Goal: Task Accomplishment & Management: Manage account settings

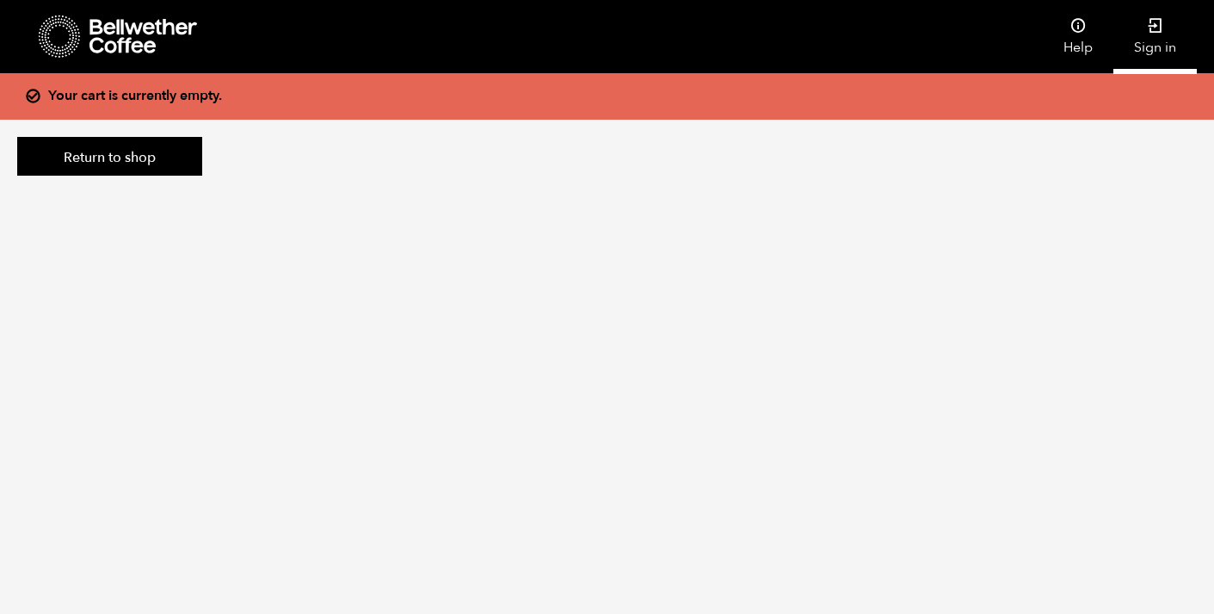
click at [1153, 33] on icon at bounding box center [1155, 25] width 17 height 17
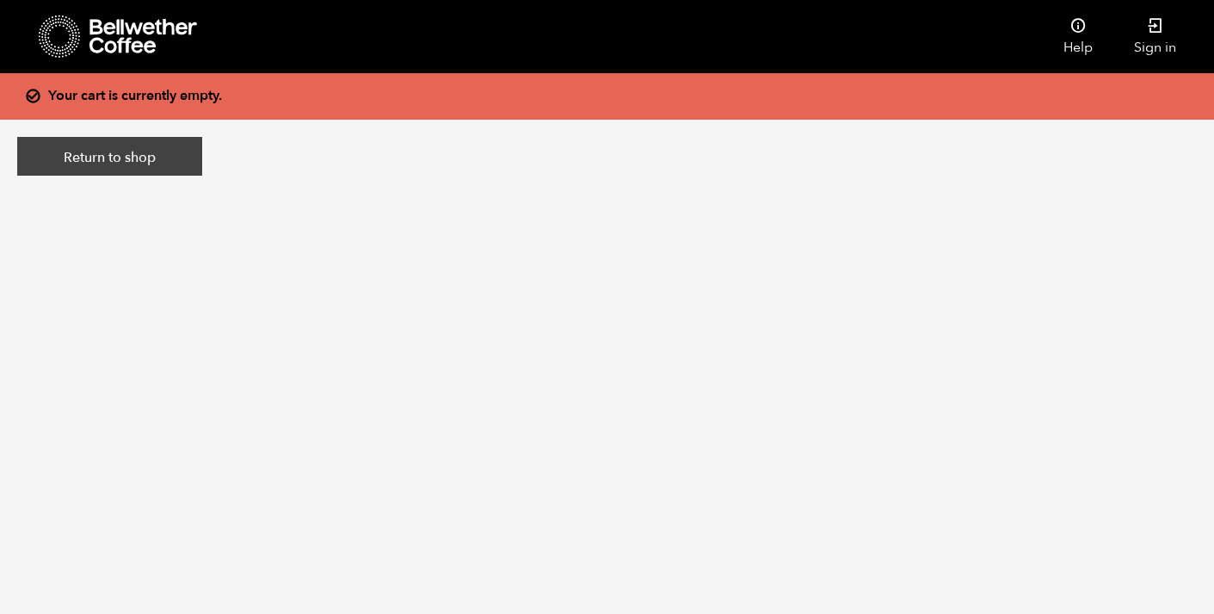
click at [141, 159] on link "Return to shop" at bounding box center [109, 157] width 185 height 40
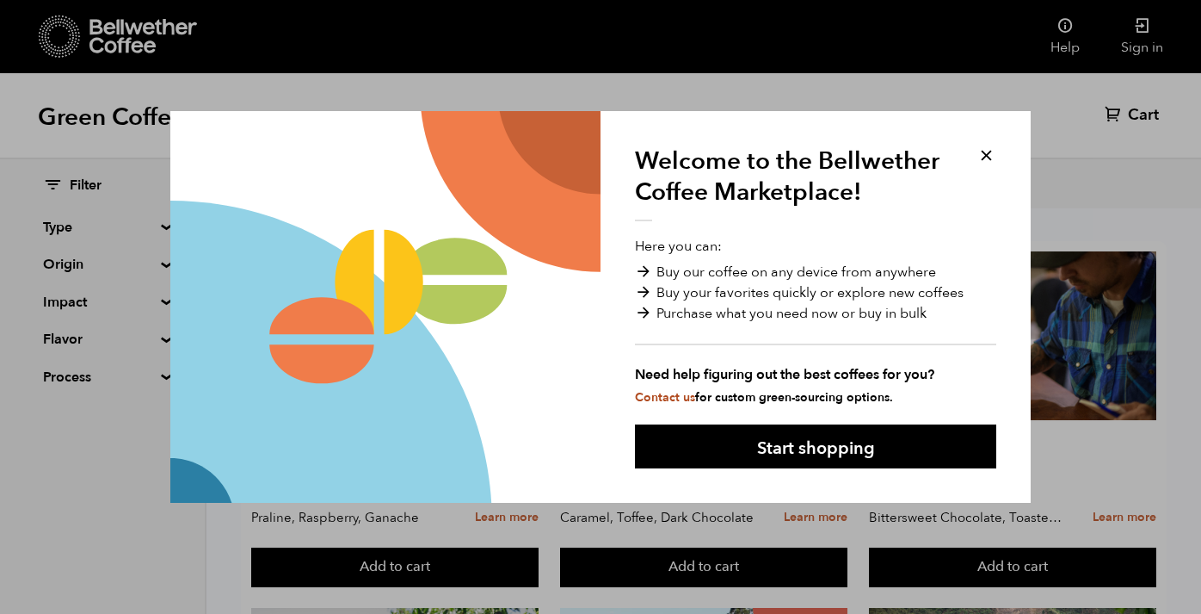
click at [982, 150] on button at bounding box center [987, 155] width 20 height 20
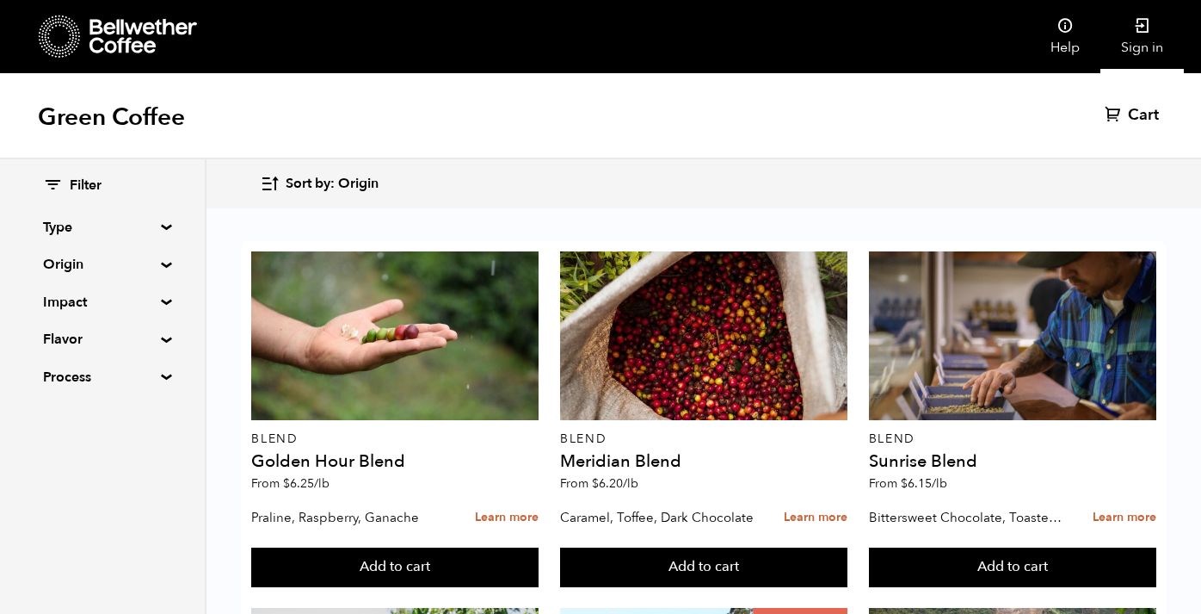
click at [1134, 37] on link "Sign in" at bounding box center [1142, 36] width 83 height 73
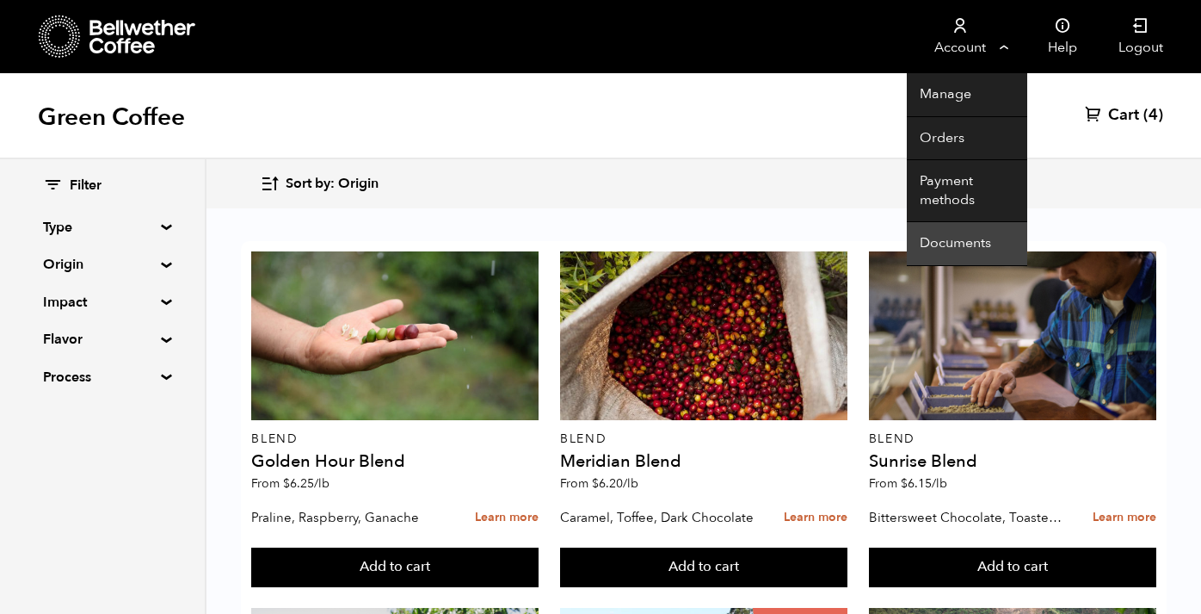
click at [951, 235] on link "Documents" at bounding box center [967, 244] width 120 height 44
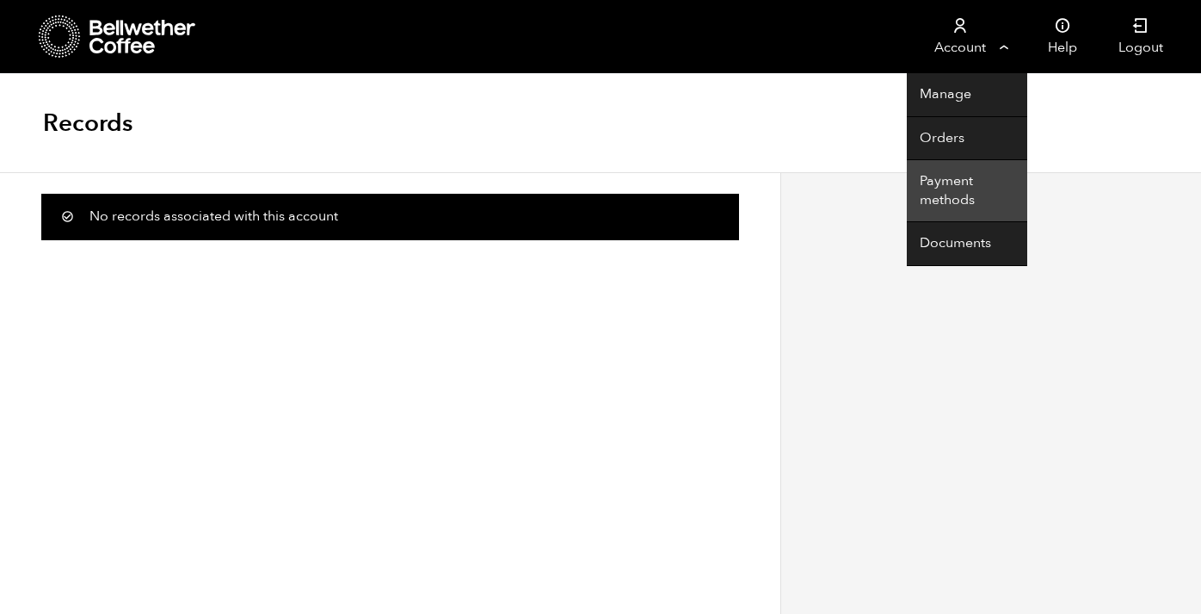
click at [953, 188] on link "Payment methods" at bounding box center [967, 191] width 120 height 62
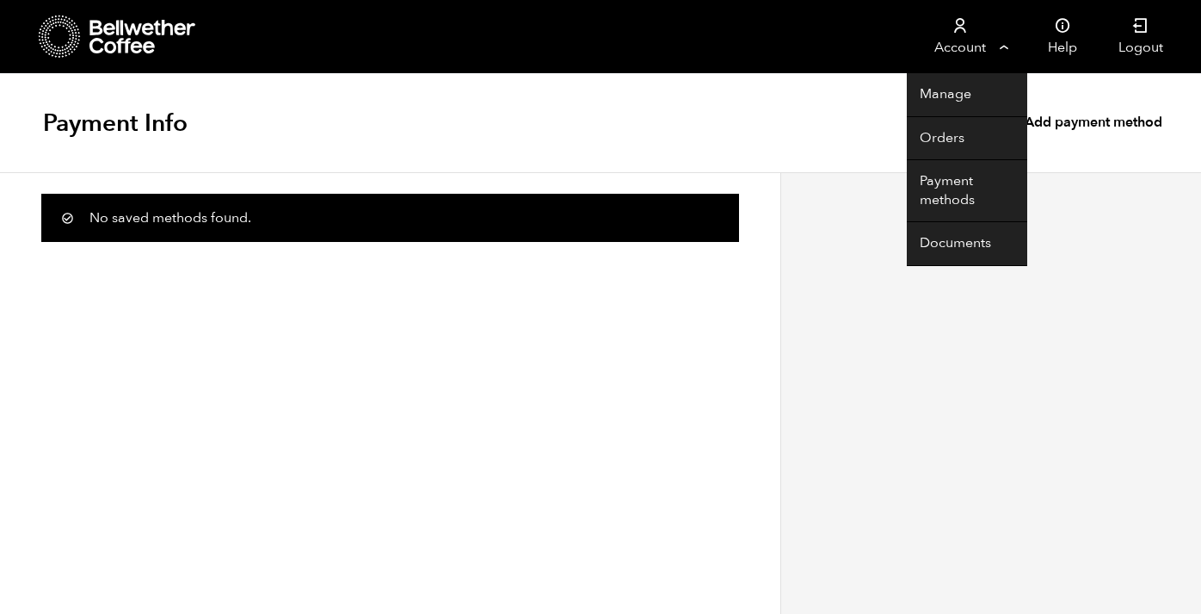
click at [1003, 41] on link "Account" at bounding box center [960, 36] width 106 height 73
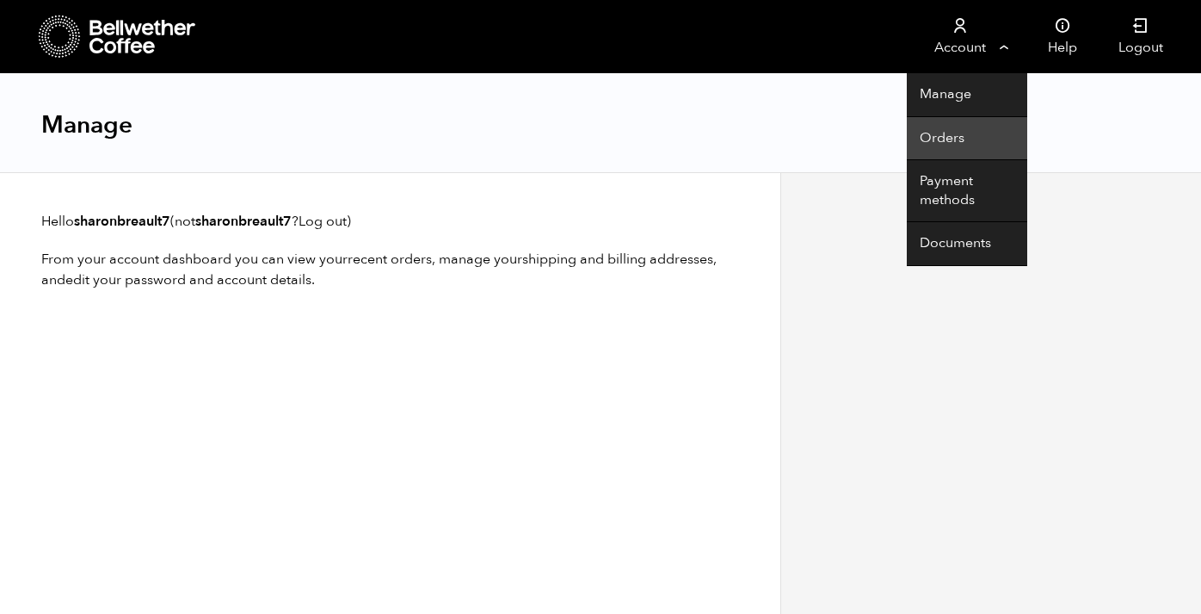
click at [948, 140] on link "Orders" at bounding box center [967, 139] width 120 height 44
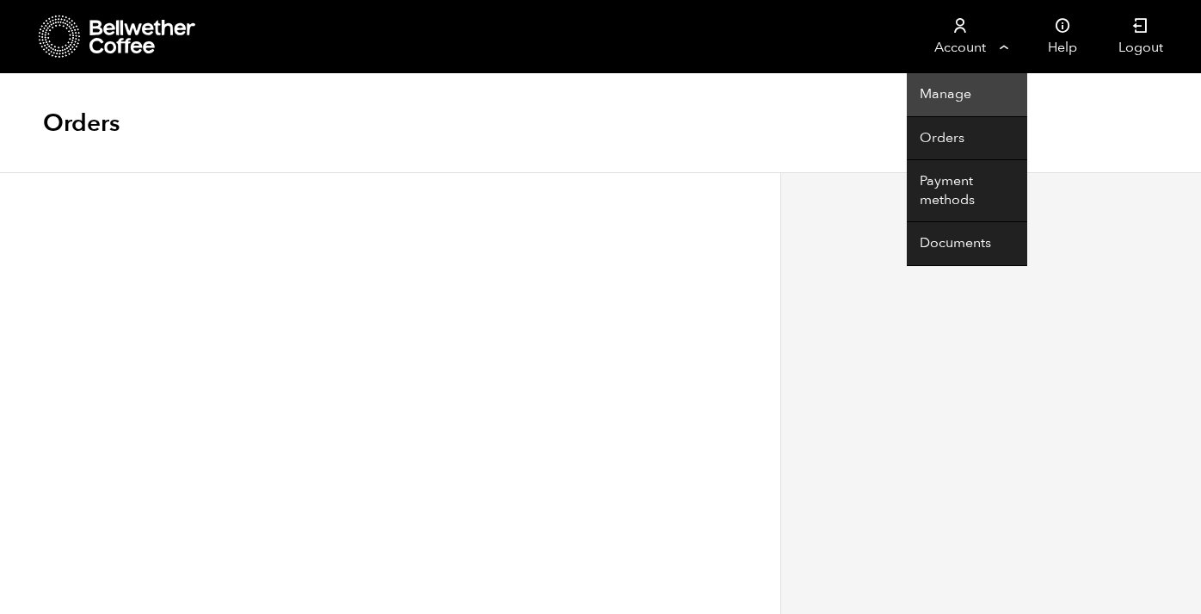
click at [954, 90] on link "Manage" at bounding box center [967, 95] width 120 height 44
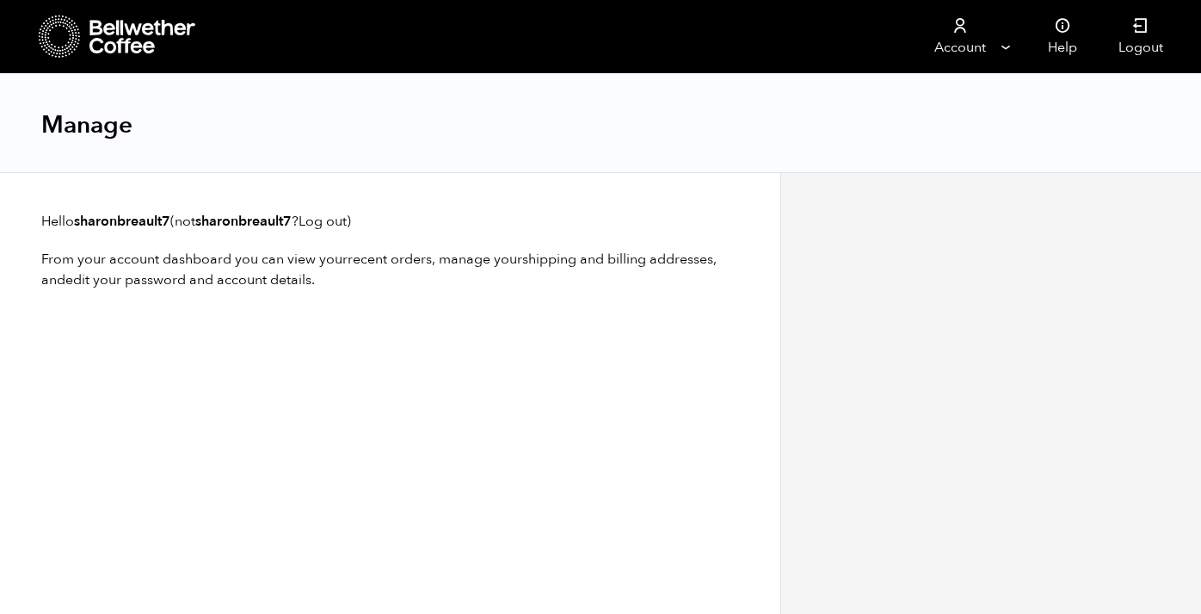
click at [128, 25] on icon at bounding box center [144, 37] width 108 height 34
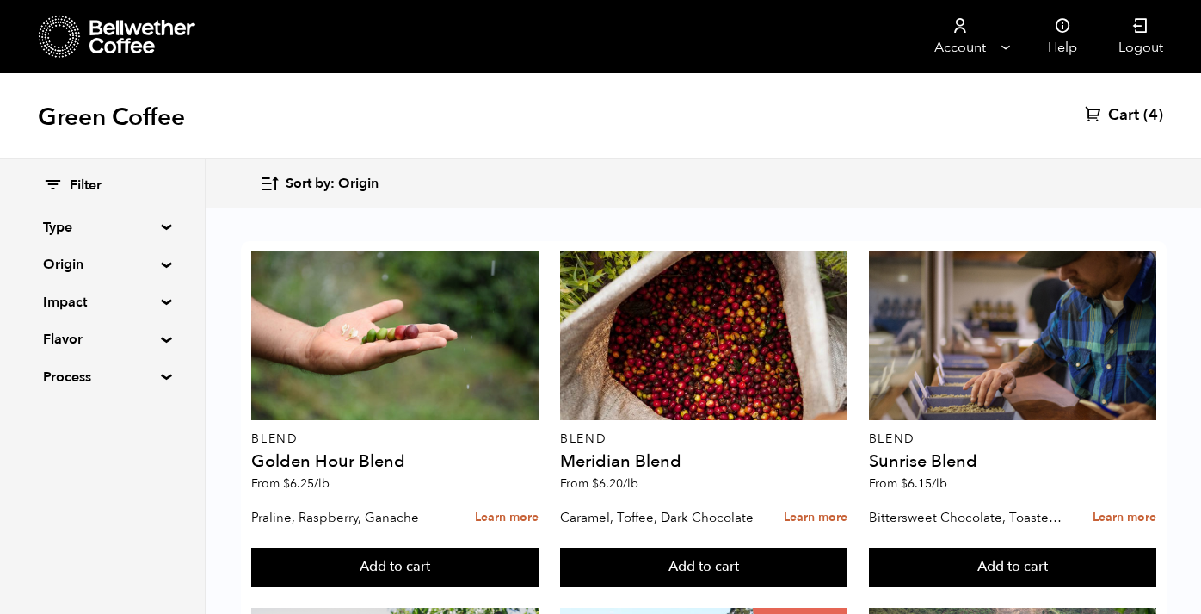
click at [125, 22] on icon at bounding box center [144, 37] width 108 height 34
click at [68, 36] on icon at bounding box center [60, 37] width 42 height 44
click at [1061, 40] on link "Help" at bounding box center [1063, 36] width 71 height 73
click at [1118, 111] on span "Cart" at bounding box center [1124, 115] width 31 height 21
